Goal: Find specific page/section: Find specific page/section

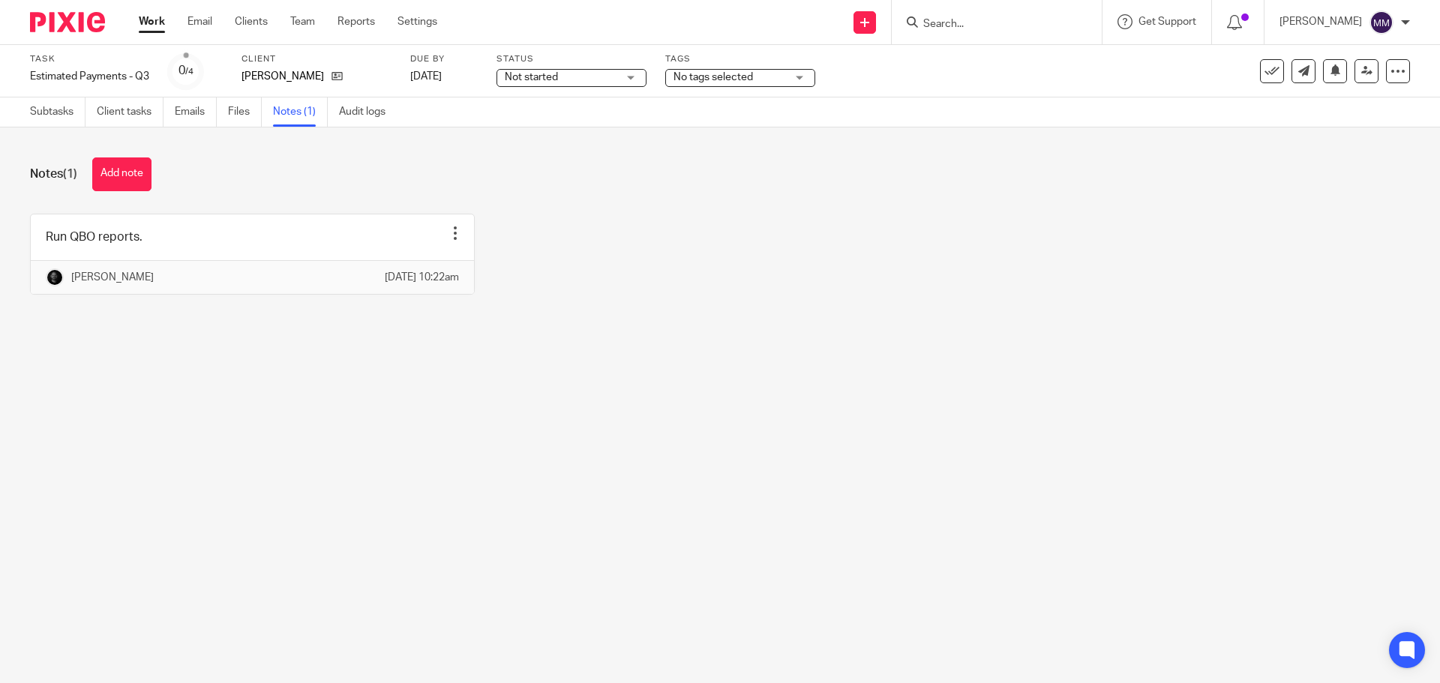
click at [965, 11] on div at bounding box center [997, 22] width 210 height 44
click at [961, 16] on form at bounding box center [1002, 22] width 160 height 19
click at [958, 23] on input "Search" at bounding box center [989, 25] width 135 height 14
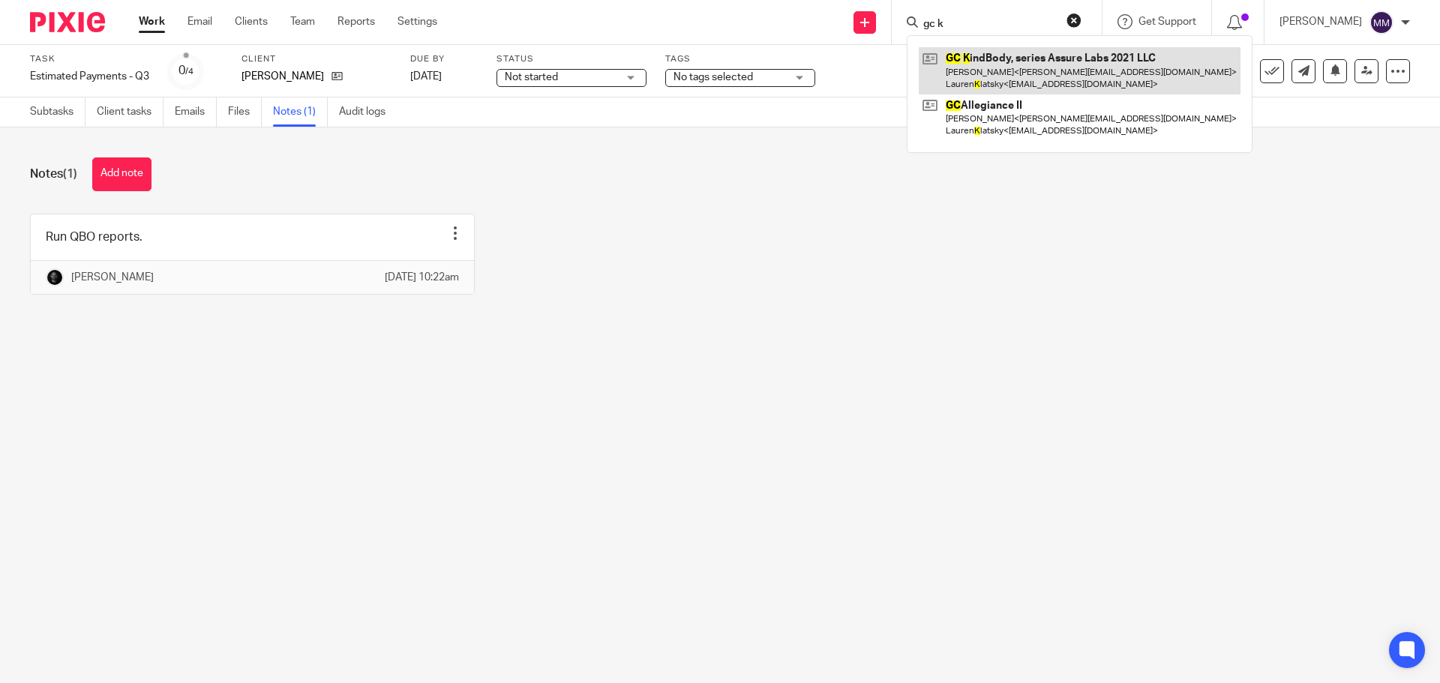
type input "gc k"
click at [990, 66] on link at bounding box center [1080, 70] width 322 height 47
